Goal: Information Seeking & Learning: Find specific fact

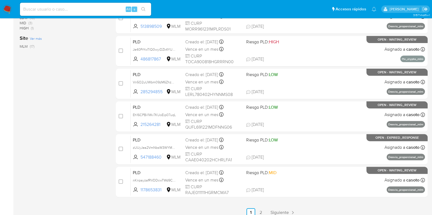
scroll to position [215, 0]
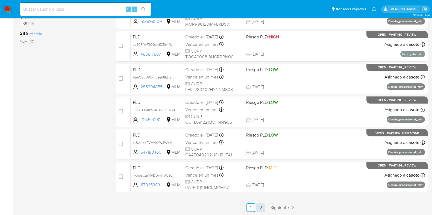
click at [258, 204] on link "2" at bounding box center [260, 208] width 9 height 9
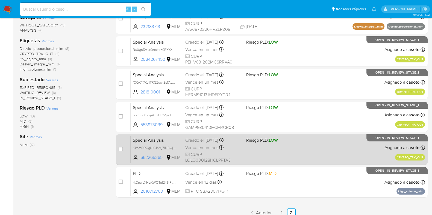
scroll to position [117, 0]
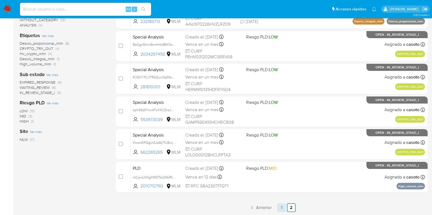
click at [278, 209] on link "1" at bounding box center [281, 208] width 9 height 9
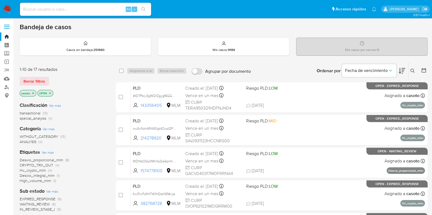
click at [33, 95] on p "casoto" at bounding box center [28, 93] width 16 height 6
click at [33, 94] on icon "close-filter" at bounding box center [32, 93] width 3 height 3
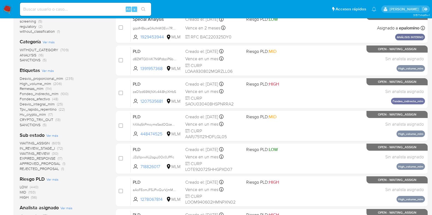
scroll to position [171, 0]
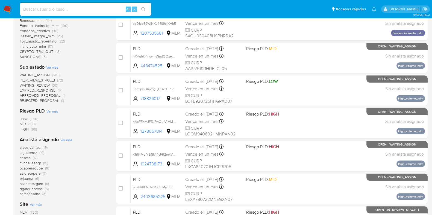
click at [26, 158] on span "casoto" at bounding box center [25, 157] width 11 height 5
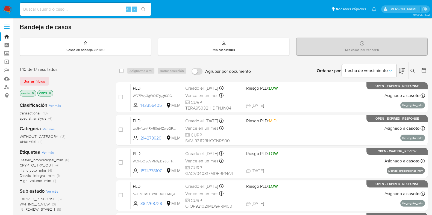
click at [34, 94] on icon "close-filter" at bounding box center [32, 93] width 3 height 3
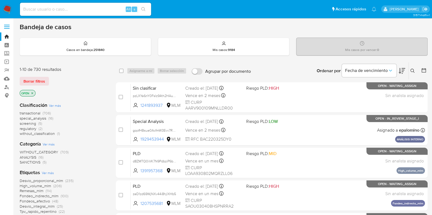
click at [411, 70] on icon at bounding box center [412, 71] width 4 height 4
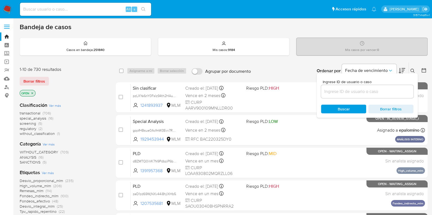
click at [349, 91] on input at bounding box center [367, 91] width 92 height 7
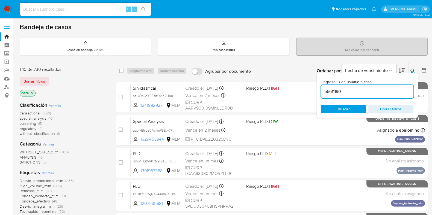
type input "56611190"
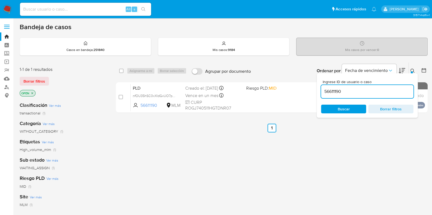
click at [411, 71] on icon at bounding box center [412, 71] width 4 height 4
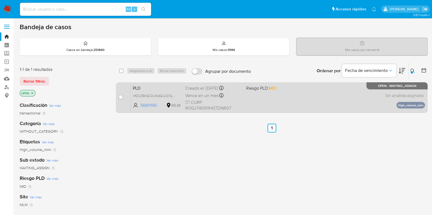
click at [337, 99] on div "PLD nfOU35hSC0xXIdGxUO7pcTwS 56611190 MLM Riesgo PLD: MID Creado el: 12/08/2025…" at bounding box center [277, 98] width 294 height 28
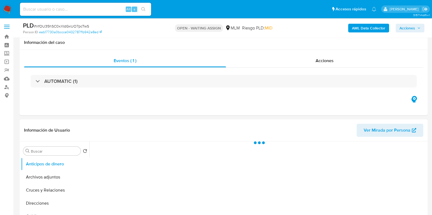
scroll to position [68, 0]
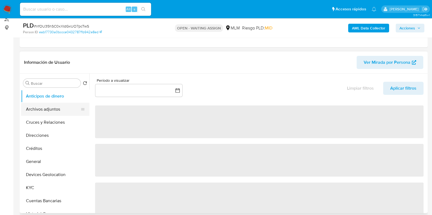
click at [68, 107] on button "Archivos adjuntos" at bounding box center [53, 109] width 64 height 13
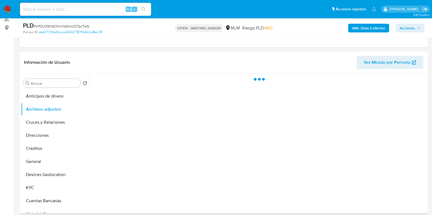
select select "10"
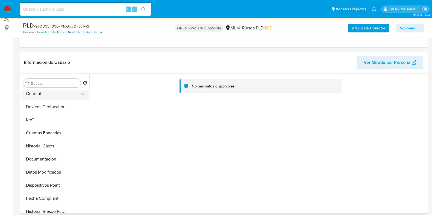
click at [38, 96] on button "General" at bounding box center [53, 93] width 64 height 13
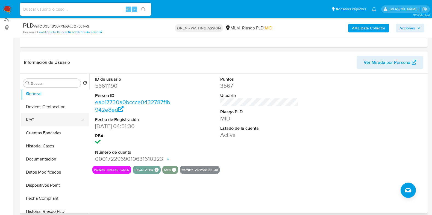
click at [34, 119] on button "KYC" at bounding box center [53, 120] width 64 height 13
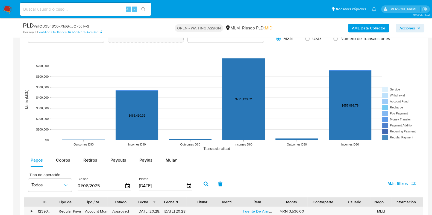
scroll to position [546, 0]
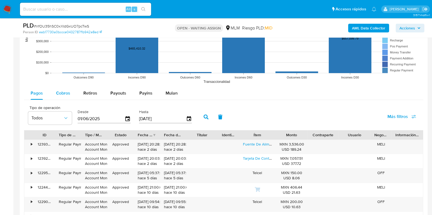
click at [72, 91] on button "Cobros" at bounding box center [62, 93] width 27 height 13
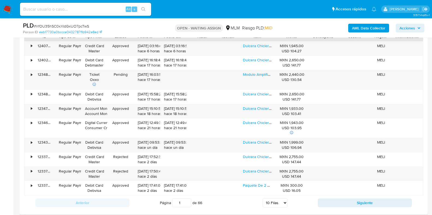
scroll to position [682, 0]
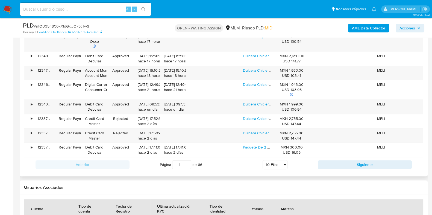
click at [273, 164] on select "5 Filas 10 Filas 20 Filas 25 Filas 50 Filas 100 Filas" at bounding box center [274, 164] width 25 height 9
select select "50"
click at [262, 160] on select "5 Filas 10 Filas 20 Filas 25 Filas 50 Filas 100 Filas" at bounding box center [274, 164] width 25 height 9
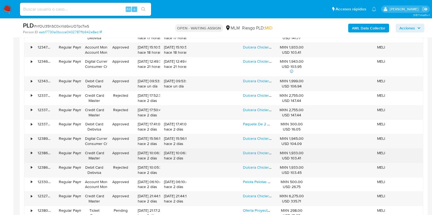
scroll to position [717, 0]
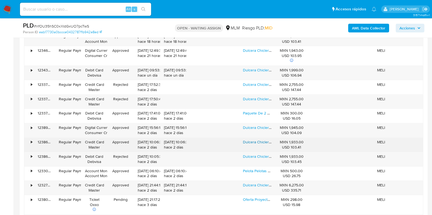
click at [258, 144] on link "Dulcera Chiclera Pelotera Con Capsulas, Monedero A Escoger" at bounding box center [295, 142] width 105 height 5
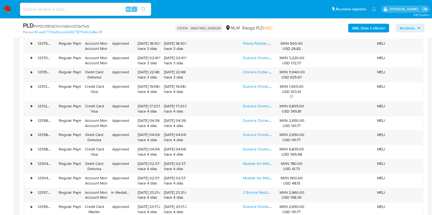
scroll to position [955, 0]
click at [259, 71] on link "Chiclera Doble Altura Monedero A Escoger Para 1000 Chicles" at bounding box center [295, 72] width 105 height 5
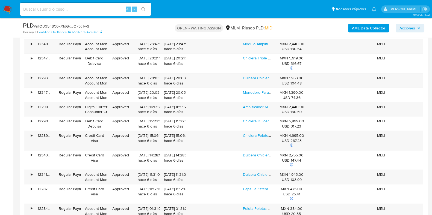
scroll to position [1297, 0]
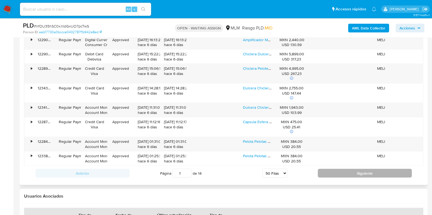
click at [329, 174] on button "Siguiente" at bounding box center [364, 173] width 94 height 9
type input "2"
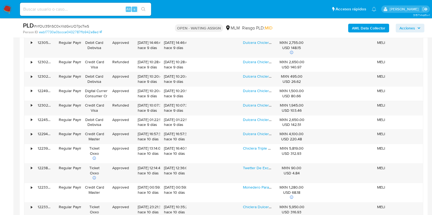
scroll to position [1030, 0]
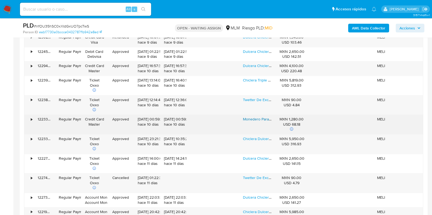
click at [266, 117] on link "Monedero Para Chiclera 1 ,1+1 ,2,5,10, 20 Pesos Envio Gratis" at bounding box center [293, 119] width 100 height 5
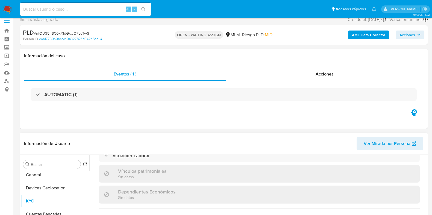
scroll to position [309, 0]
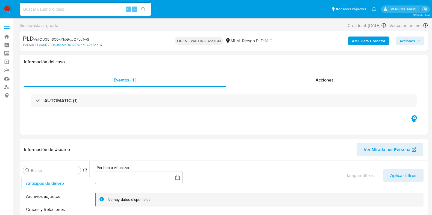
select select "10"
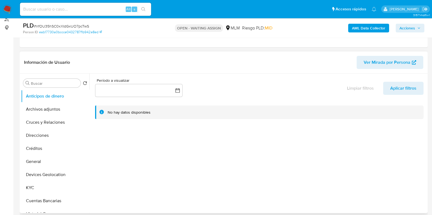
scroll to position [68, 0]
click at [51, 160] on button "General" at bounding box center [53, 161] width 64 height 13
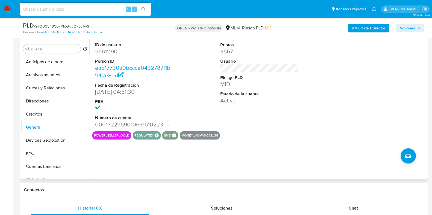
scroll to position [136, 0]
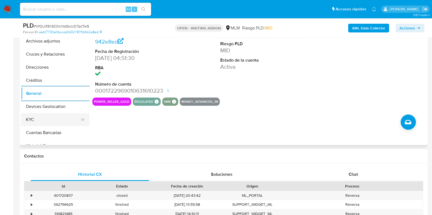
click at [51, 117] on button "KYC" at bounding box center [53, 119] width 64 height 13
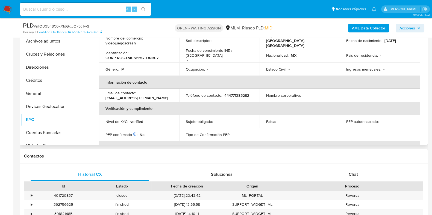
scroll to position [0, 0]
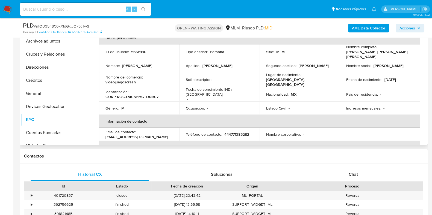
drag, startPoint x: 141, startPoint y: 82, endPoint x: 106, endPoint y: 82, distance: 34.7
click at [106, 82] on td "Nombre del comercio : videojuegoscrash" at bounding box center [139, 79] width 80 height 15
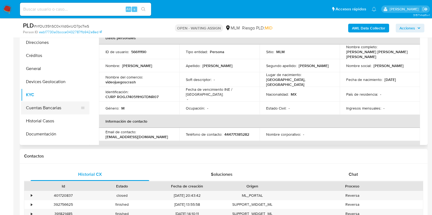
scroll to position [34, 0]
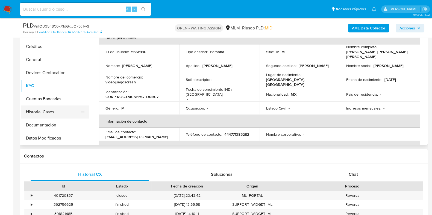
click at [51, 114] on button "Historial Casos" at bounding box center [53, 112] width 64 height 13
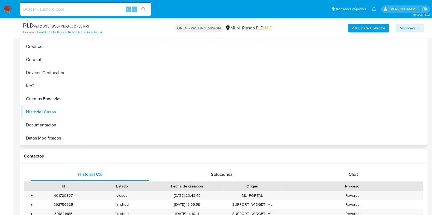
scroll to position [102, 0]
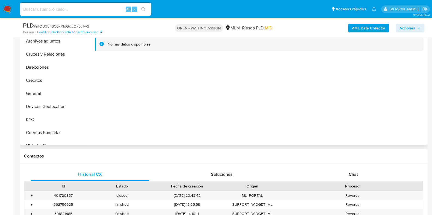
select select "10"
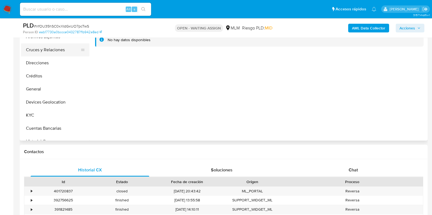
scroll to position [102, 0]
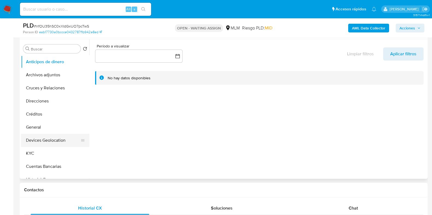
click at [34, 136] on button "Devices Geolocation" at bounding box center [53, 140] width 64 height 13
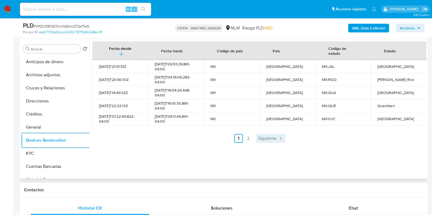
click at [261, 140] on span "Siguiente" at bounding box center [267, 138] width 18 height 4
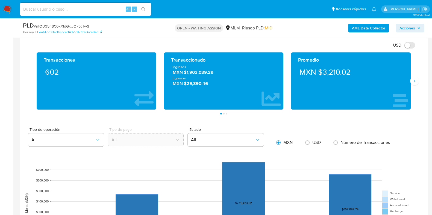
scroll to position [341, 0]
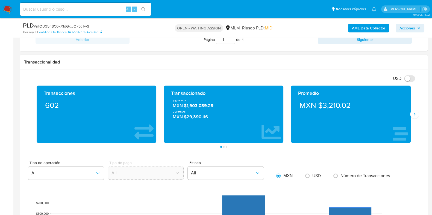
click at [410, 118] on div "Promedio MXN $3,210.02" at bounding box center [350, 114] width 127 height 57
click at [411, 114] on button "Siguiente" at bounding box center [414, 114] width 9 height 9
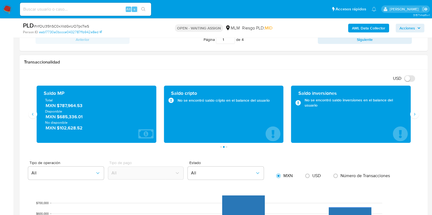
click at [72, 106] on span "MXN $787,964.53" at bounding box center [97, 106] width 102 height 6
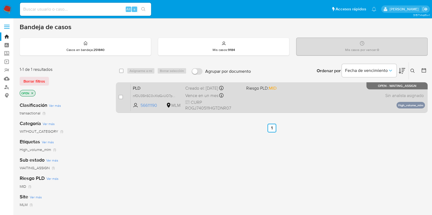
drag, startPoint x: 122, startPoint y: 98, endPoint x: 126, endPoint y: 87, distance: 11.7
click at [122, 98] on input "checkbox" at bounding box center [120, 97] width 4 height 4
checkbox input "true"
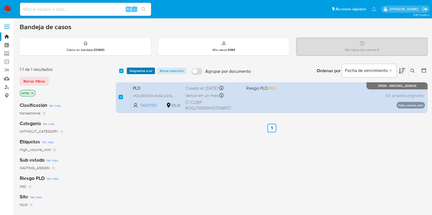
click at [135, 73] on span "Asignarme a mí" at bounding box center [140, 70] width 23 height 5
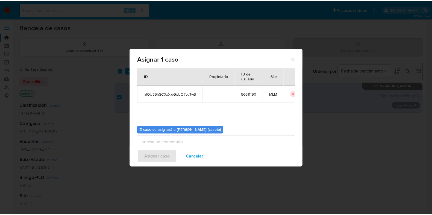
scroll to position [28, 0]
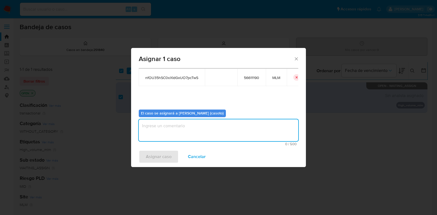
click at [172, 137] on textarea "assign-modal" at bounding box center [218, 131] width 159 height 22
type textarea "L1"
click at [159, 159] on span "Asignar caso" at bounding box center [159, 157] width 26 height 12
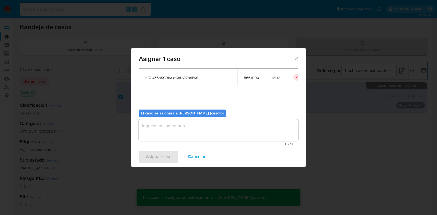
checkbox input "false"
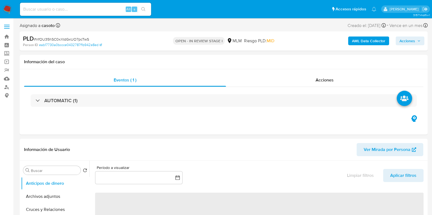
select select "10"
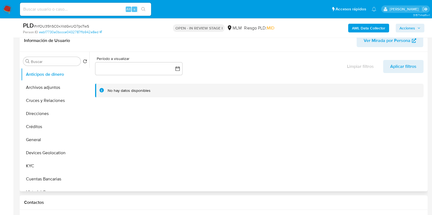
scroll to position [102, 0]
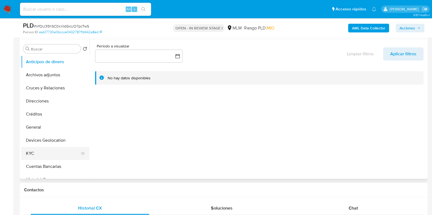
click at [37, 150] on button "KYC" at bounding box center [53, 153] width 64 height 13
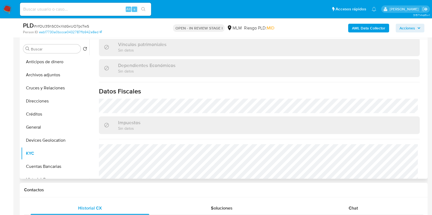
scroll to position [341, 0]
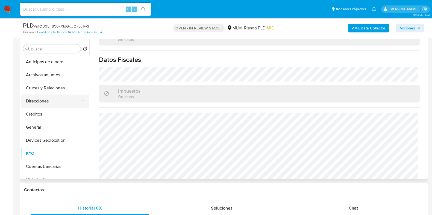
click at [39, 101] on button "Direcciones" at bounding box center [53, 101] width 64 height 13
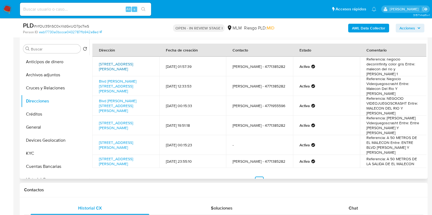
click at [117, 66] on link "[STREET_ADDRESS][PERSON_NAME]" at bounding box center [116, 66] width 34 height 10
click at [121, 80] on link "Blvd [PERSON_NAME][STREET_ADDRESS][PERSON_NAME]" at bounding box center [117, 86] width 37 height 15
drag, startPoint x: 364, startPoint y: 77, endPoint x: 396, endPoint y: 77, distance: 32.5
click at [396, 77] on td "Referencia: Negocio Videojuegoscrasht Entre: Malecon Del Rio Y [PERSON_NAME]" at bounding box center [393, 86] width 67 height 20
copy td "Videojuegoscrasht"
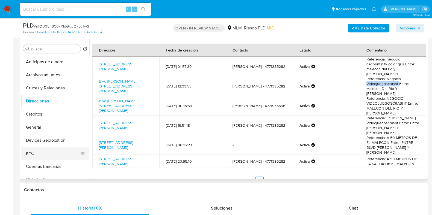
click at [33, 152] on button "KYC" at bounding box center [53, 153] width 64 height 13
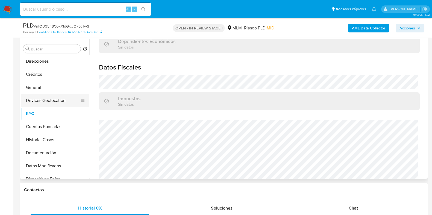
scroll to position [68, 0]
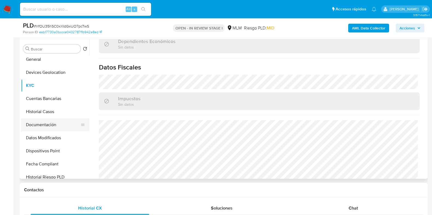
click at [48, 130] on button "Documentación" at bounding box center [53, 124] width 64 height 13
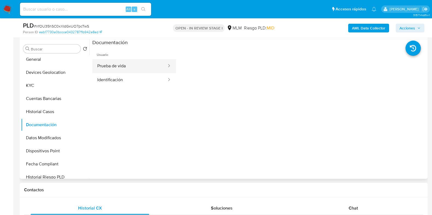
click at [122, 70] on button "Prueba de vida" at bounding box center [129, 66] width 75 height 14
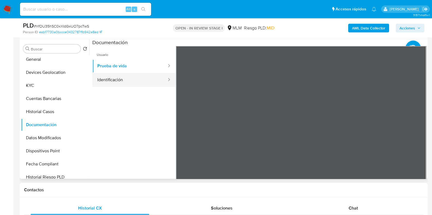
click at [123, 82] on button "Identificación" at bounding box center [129, 80] width 75 height 14
click at [410, 134] on div at bounding box center [301, 135] width 250 height 179
click at [411, 133] on div at bounding box center [301, 135] width 250 height 179
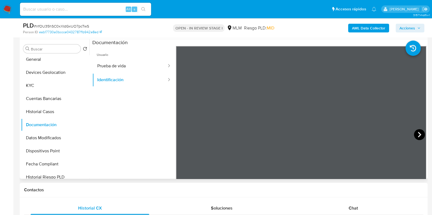
click at [414, 132] on icon at bounding box center [419, 134] width 11 height 11
click at [124, 66] on button "Prueba de vida" at bounding box center [129, 66] width 75 height 14
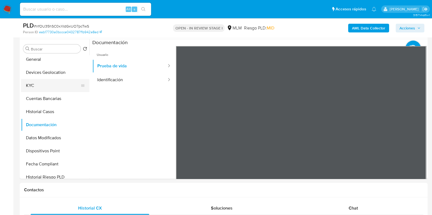
click at [50, 88] on button "KYC" at bounding box center [53, 85] width 64 height 13
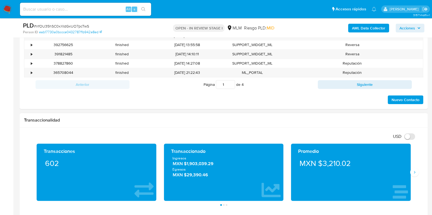
scroll to position [307, 0]
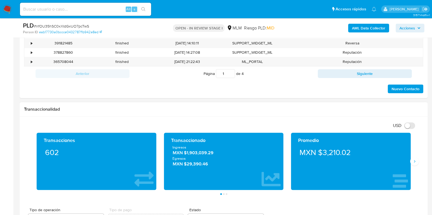
drag, startPoint x: 415, startPoint y: 161, endPoint x: 372, endPoint y: 203, distance: 59.8
click at [415, 161] on icon "Siguiente" at bounding box center [414, 161] width 4 height 4
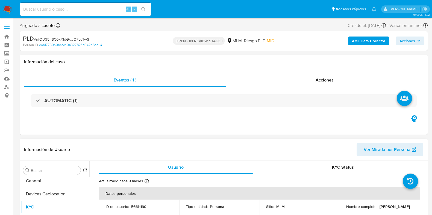
scroll to position [68, 0]
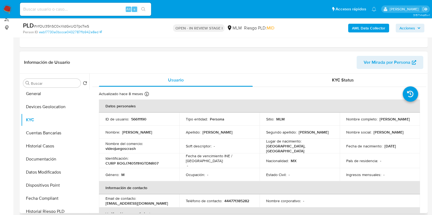
drag, startPoint x: 403, startPoint y: 121, endPoint x: 343, endPoint y: 122, distance: 60.1
click at [343, 122] on td "Nombre completo : [PERSON_NAME]" at bounding box center [379, 119] width 80 height 13
copy p "[PERSON_NAME]"
